Goal: Transaction & Acquisition: Purchase product/service

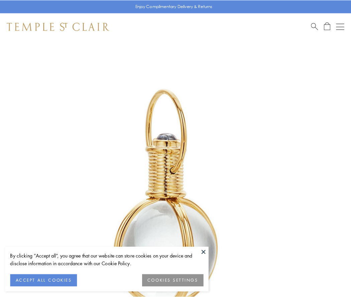
scroll to position [175, 0]
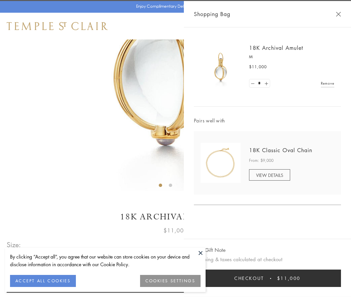
click at [268, 278] on button "Checkout $11,000" at bounding box center [267, 278] width 147 height 17
